Goal: Task Accomplishment & Management: Manage account settings

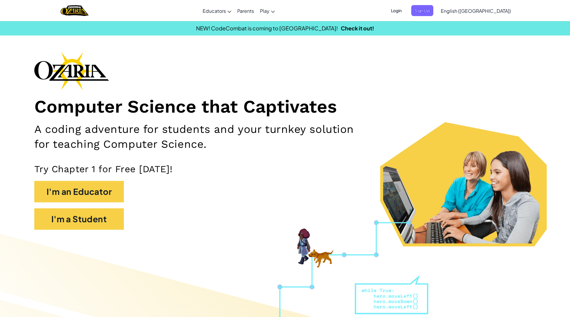
click at [405, 13] on span "Login" at bounding box center [396, 10] width 18 height 11
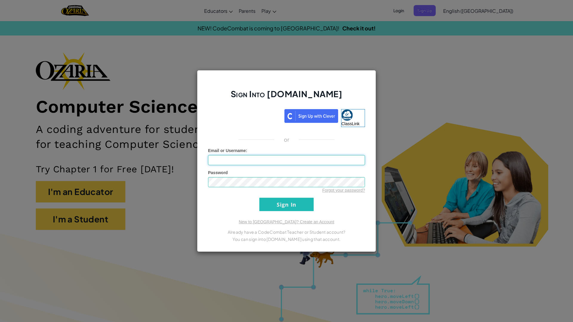
click at [246, 158] on input "Email or Username :" at bounding box center [286, 160] width 157 height 10
click at [252, 160] on input "Email or Username :" at bounding box center [286, 160] width 157 height 10
click at [238, 162] on input "rri" at bounding box center [286, 160] width 157 height 10
type input "[EMAIL_ADDRESS][DOMAIN_NAME]"
click at [259, 198] on input "Sign In" at bounding box center [286, 204] width 54 height 13
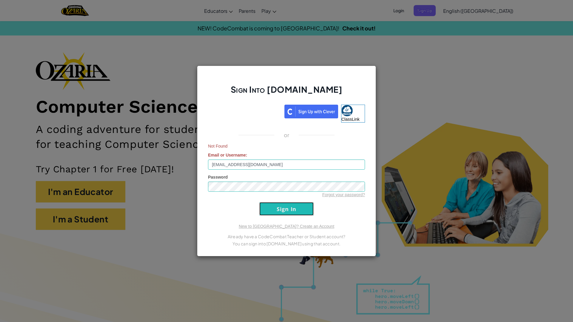
click at [271, 210] on input "Sign In" at bounding box center [286, 208] width 54 height 13
click at [246, 166] on input "[EMAIL_ADDRESS][DOMAIN_NAME]" at bounding box center [286, 165] width 157 height 10
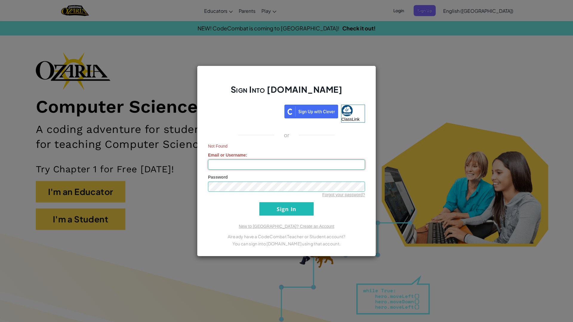
paste input "[EMAIL_ADDRESS][DOMAIN_NAME]"
type input "[EMAIL_ADDRESS][DOMAIN_NAME]"
click at [266, 206] on input "Sign In" at bounding box center [286, 208] width 54 height 13
click at [197, 182] on div "Sign Into [DOMAIN_NAME] ClassLink or Email or Username : [EMAIL_ADDRESS][DOMAIN…" at bounding box center [286, 161] width 179 height 191
click at [259, 202] on input "Sign In" at bounding box center [286, 208] width 54 height 13
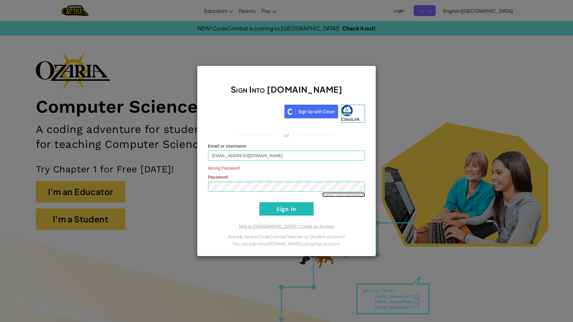
click at [328, 195] on link "Forgot your password?" at bounding box center [343, 194] width 43 height 5
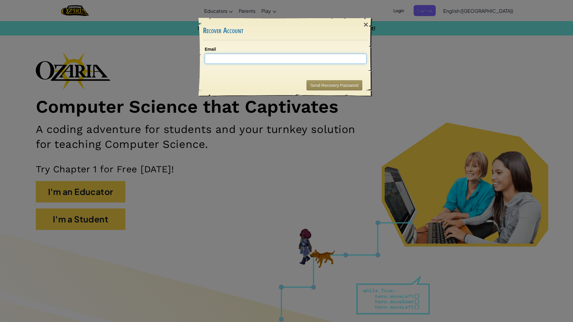
click at [268, 62] on input "Email" at bounding box center [286, 59] width 162 height 10
click at [342, 86] on button "Send Recovery Password" at bounding box center [334, 85] width 56 height 10
click at [294, 61] on input "[DOMAIN_NAME]" at bounding box center [286, 59] width 162 height 10
click at [220, 60] on input "[DOMAIN_NAME]" at bounding box center [286, 59] width 162 height 10
type input "[EMAIL_ADDRESS][DOMAIN_NAME]"
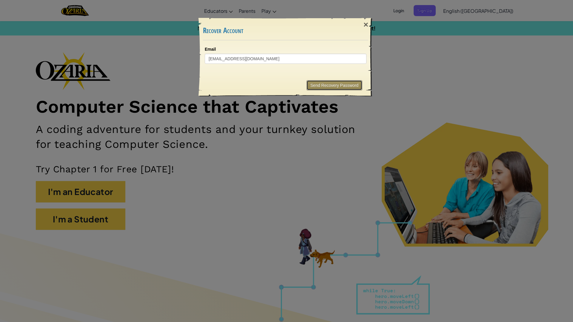
click at [313, 86] on button "Send Recovery Password" at bounding box center [334, 85] width 56 height 10
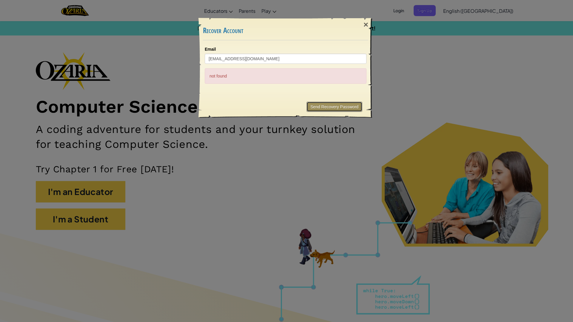
click at [312, 106] on button "Send Recovery Password" at bounding box center [334, 107] width 56 height 10
click at [307, 55] on input "[EMAIL_ADDRESS][DOMAIN_NAME]" at bounding box center [286, 59] width 162 height 10
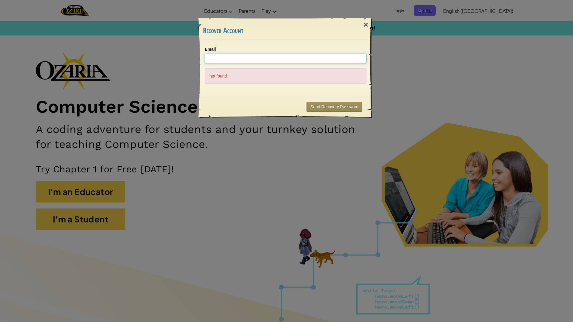
paste input "[EMAIL_ADDRESS][DOMAIN_NAME]"
type input "[EMAIL_ADDRESS][DOMAIN_NAME]"
click at [327, 103] on button "Send Recovery Password" at bounding box center [334, 107] width 56 height 10
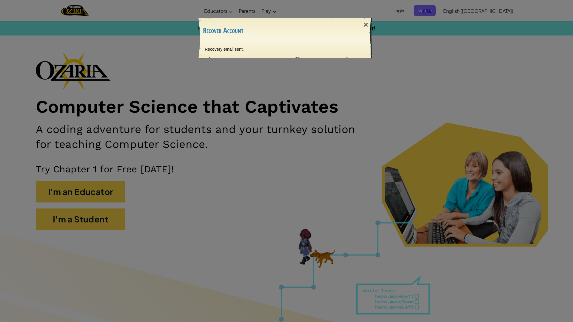
click at [160, 172] on div "× Recover Account Recovery email sent. Sending..." at bounding box center [286, 161] width 573 height 322
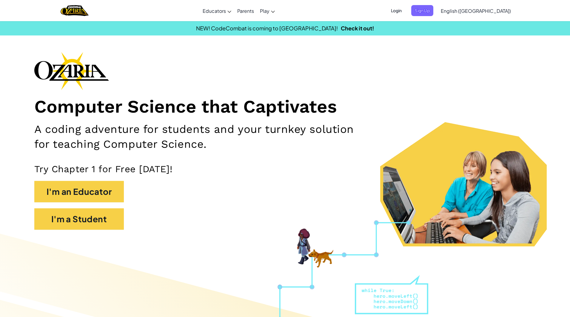
scroll to position [0, 3]
click at [405, 13] on span "Login" at bounding box center [396, 10] width 18 height 11
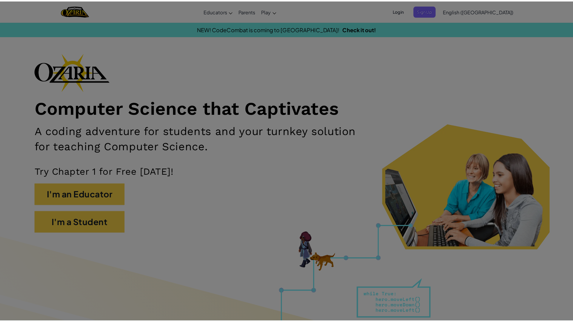
scroll to position [0, 0]
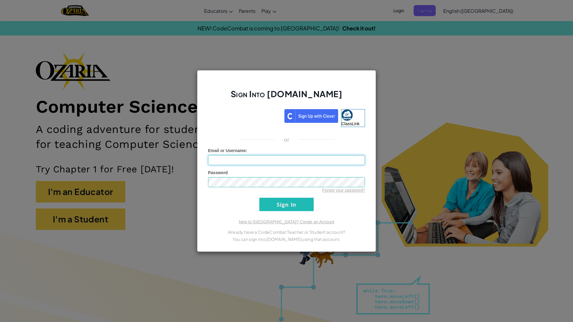
click at [238, 161] on input "Email or Username :" at bounding box center [286, 160] width 157 height 10
paste input "[EMAIL_ADDRESS][DOMAIN_NAME]"
type input "[EMAIL_ADDRESS][DOMAIN_NAME]"
click at [289, 205] on input "Sign In" at bounding box center [286, 204] width 54 height 13
